Goal: Check status

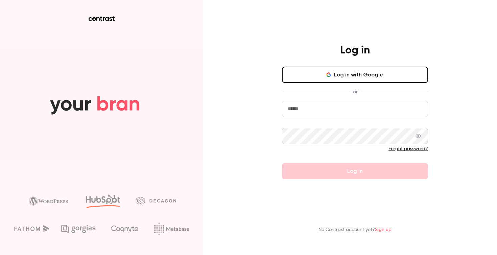
type input "**********"
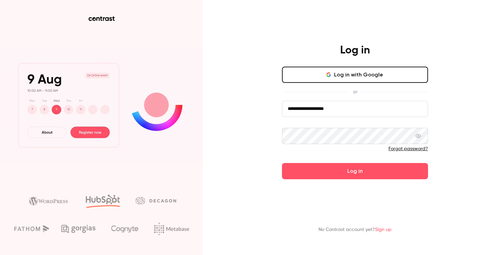
click at [309, 168] on button "Log in" at bounding box center [355, 171] width 146 height 16
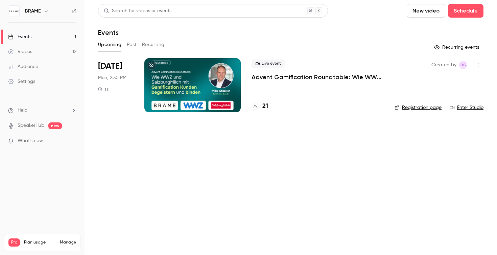
click at [267, 108] on h4 "21" at bounding box center [265, 106] width 6 height 9
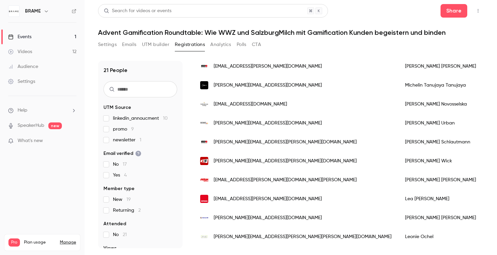
scroll to position [87, 0]
